Goal: Information Seeking & Learning: Learn about a topic

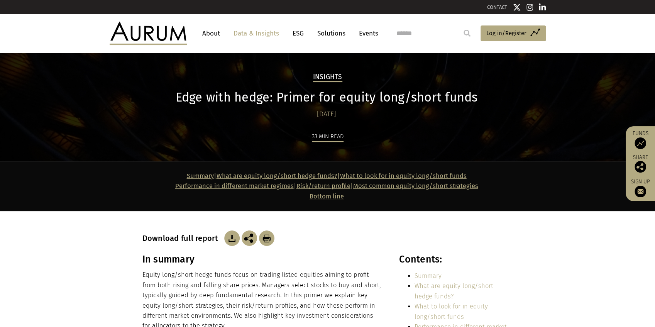
click at [261, 32] on link "Data & Insights" at bounding box center [256, 33] width 53 height 14
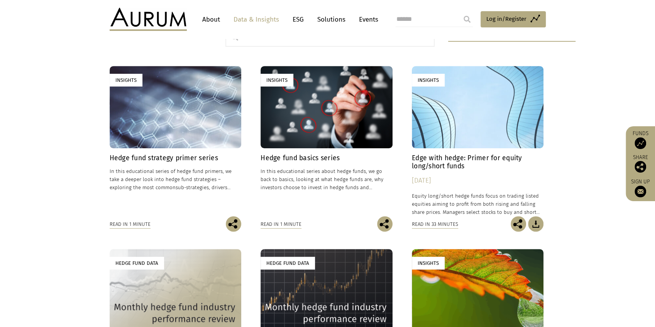
scroll to position [232, 0]
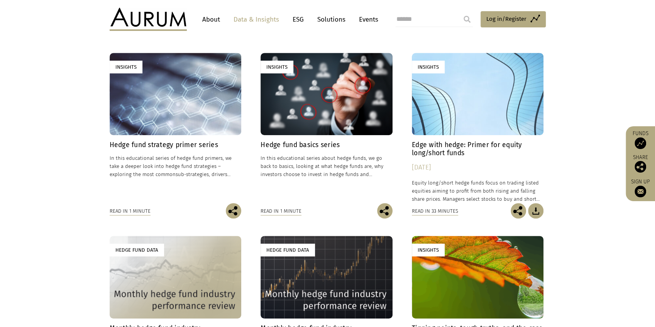
click at [214, 141] on h4 "Hedge fund strategy primer series" at bounding box center [176, 145] width 132 height 8
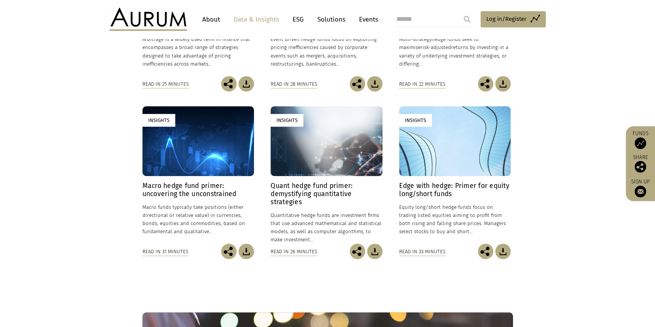
scroll to position [309, 0]
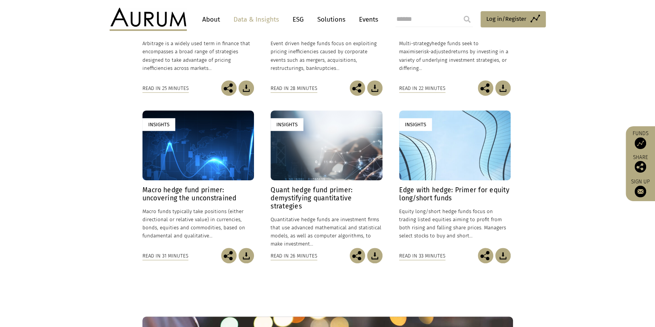
click at [198, 197] on h4 "Macro hedge fund primer: uncovering the unconstrained" at bounding box center [198, 194] width 112 height 16
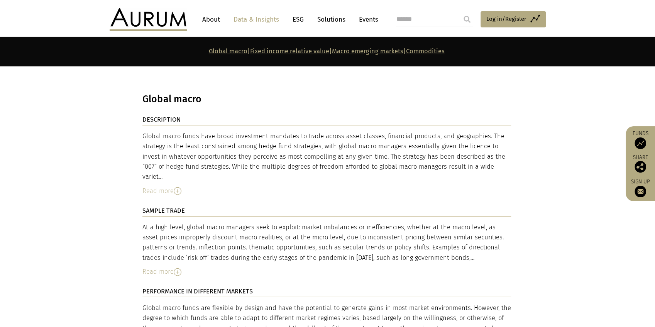
scroll to position [1313, 0]
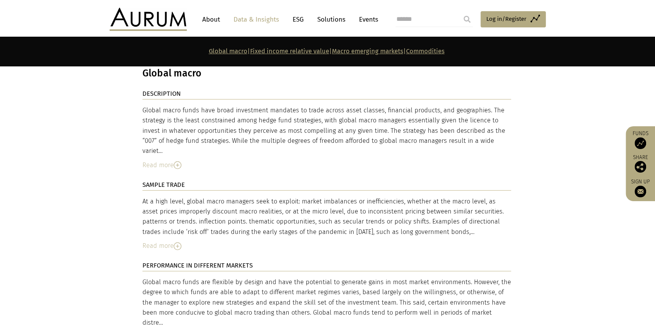
click at [176, 242] on img at bounding box center [178, 246] width 8 height 8
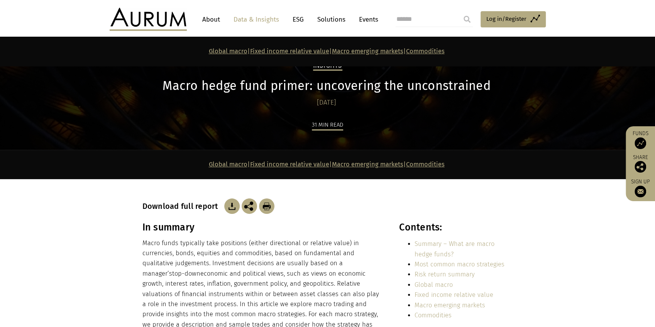
scroll to position [0, 0]
